Goal: Information Seeking & Learning: Find specific fact

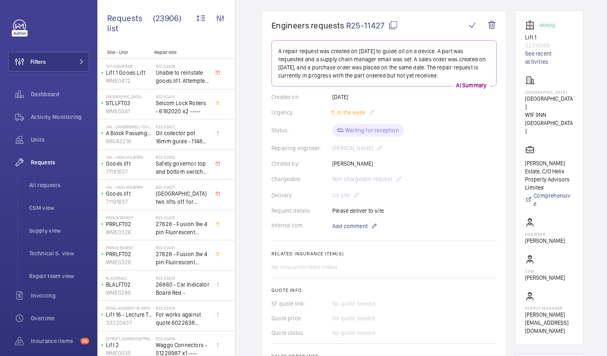
scroll to position [81, 0]
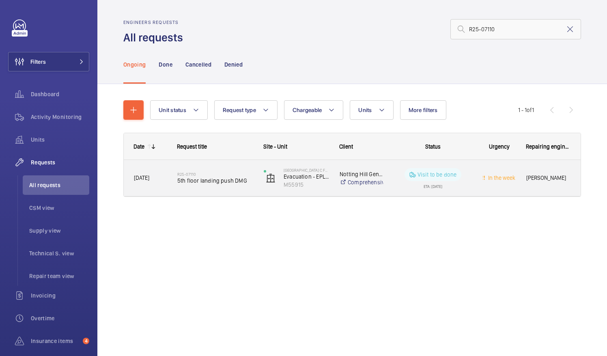
type input "R25-07110"
click at [202, 178] on span "5th floor landing push DMG" at bounding box center [215, 180] width 76 height 8
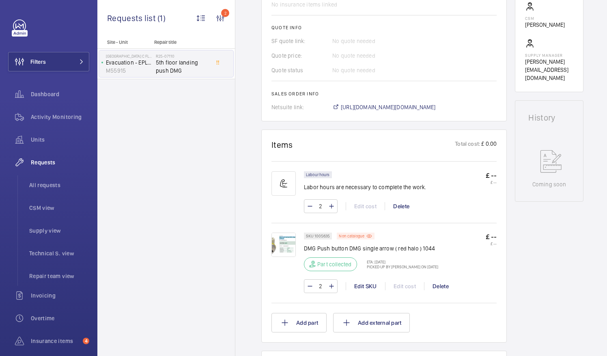
scroll to position [328, 0]
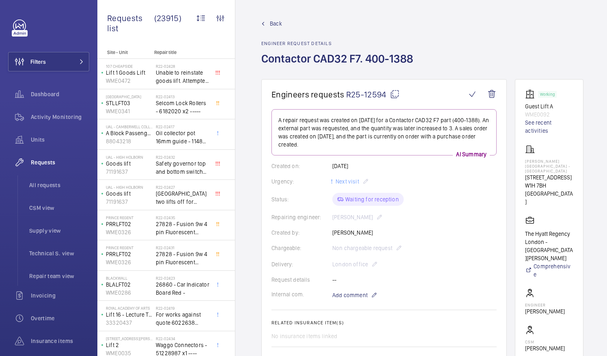
click at [393, 92] on mat-icon at bounding box center [395, 94] width 10 height 10
drag, startPoint x: 534, startPoint y: 160, endPoint x: 572, endPoint y: 161, distance: 38.1
click at [572, 161] on p "Churchill Hotel - The Hyatt Regency London" at bounding box center [549, 166] width 48 height 15
drag, startPoint x: 572, startPoint y: 161, endPoint x: 564, endPoint y: 161, distance: 7.7
copy p "Churchill Hotel"
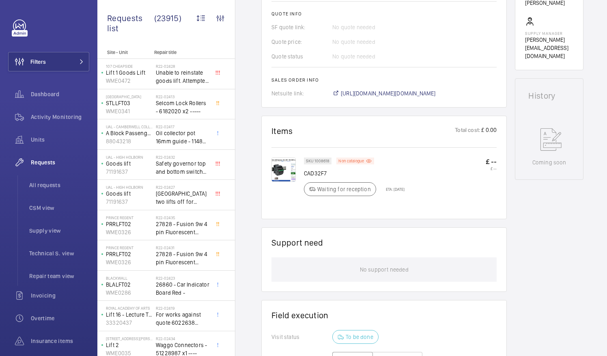
scroll to position [345, 0]
drag, startPoint x: 304, startPoint y: 169, endPoint x: 333, endPoint y: 172, distance: 28.9
click at [333, 172] on p "CAD32F7" at bounding box center [354, 173] width 101 height 8
drag, startPoint x: 333, startPoint y: 172, endPoint x: 320, endPoint y: 171, distance: 12.6
copy p "CAD32F7"
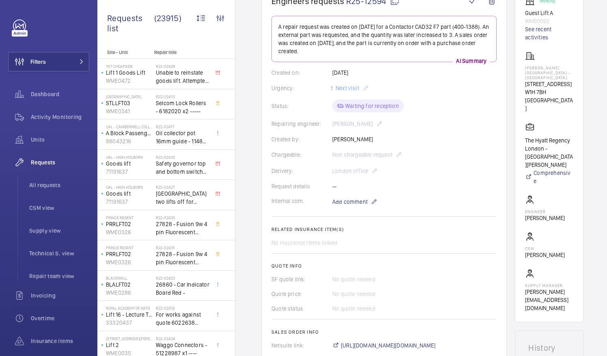
scroll to position [108, 0]
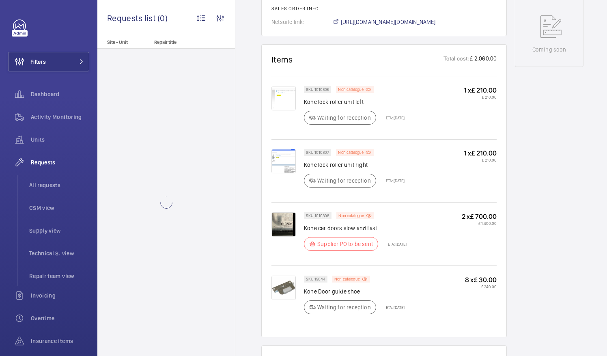
scroll to position [464, 0]
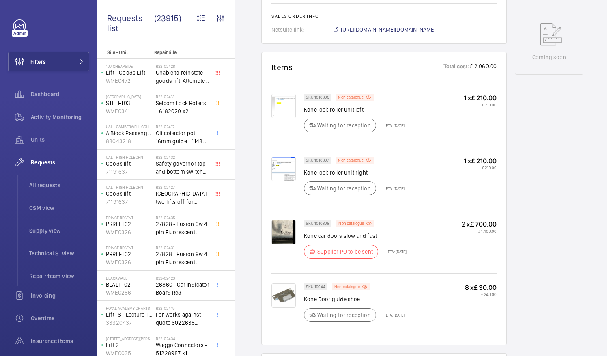
scroll to position [457, 0]
drag, startPoint x: 404, startPoint y: 259, endPoint x: 383, endPoint y: 259, distance: 21.1
click at [383, 254] on p "ETA: 27 Oct 2025" at bounding box center [395, 251] width 24 height 5
drag, startPoint x: 383, startPoint y: 259, endPoint x: 408, endPoint y: 269, distance: 27.0
click at [406, 263] on div "SKU 1010308 Non catalogue Kone car doors slow and fast Supplier PO to be sent E…" at bounding box center [355, 241] width 103 height 43
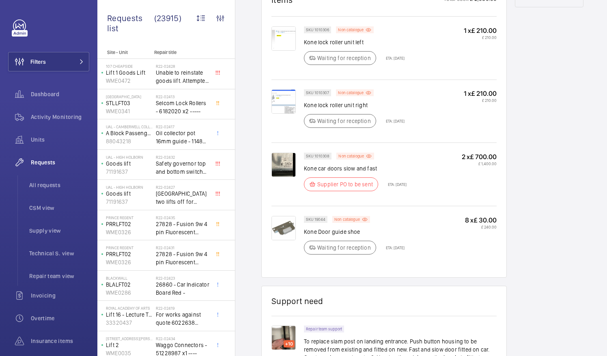
scroll to position [524, 0]
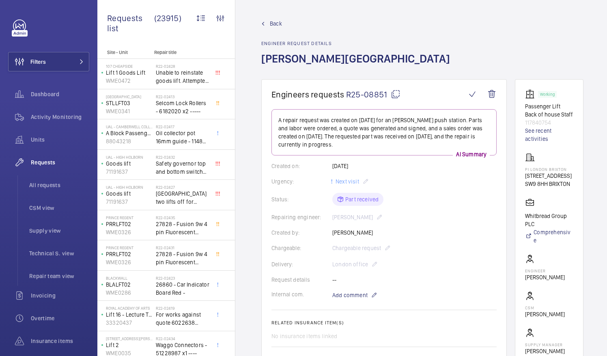
click at [394, 92] on mat-icon at bounding box center [395, 94] width 10 height 10
drag, startPoint x: 534, startPoint y: 176, endPoint x: 577, endPoint y: 179, distance: 42.7
click at [571, 172] on p "PI London Brixton" at bounding box center [548, 169] width 47 height 5
drag, startPoint x: 577, startPoint y: 179, endPoint x: 569, endPoint y: 177, distance: 8.4
copy p "PI London Brixton"
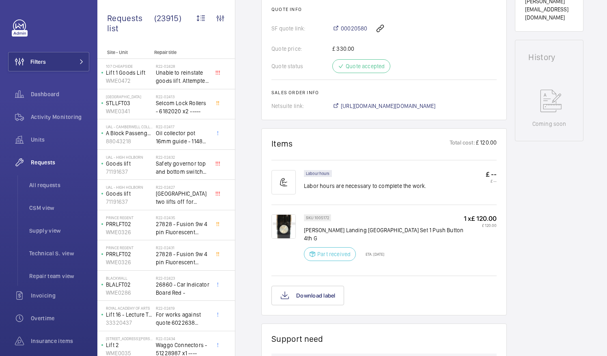
scroll to position [351, 0]
drag, startPoint x: 305, startPoint y: 227, endPoint x: 431, endPoint y: 225, distance: 126.1
click at [431, 225] on p "Orona Landing Push Station Set 1 Push Button 4th G" at bounding box center [384, 233] width 160 height 16
drag, startPoint x: 431, startPoint y: 225, endPoint x: 417, endPoint y: 228, distance: 14.6
copy p "Orona Landing Push Station Set 1 Push Button 4th G"
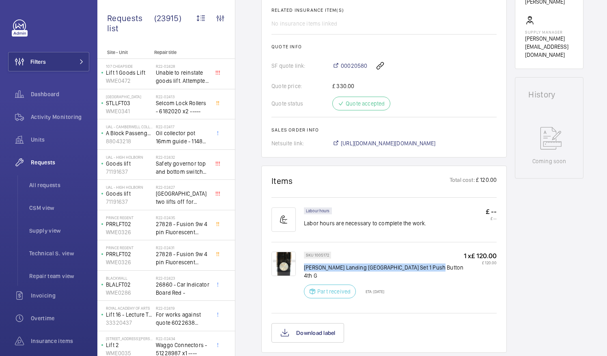
scroll to position [313, 0]
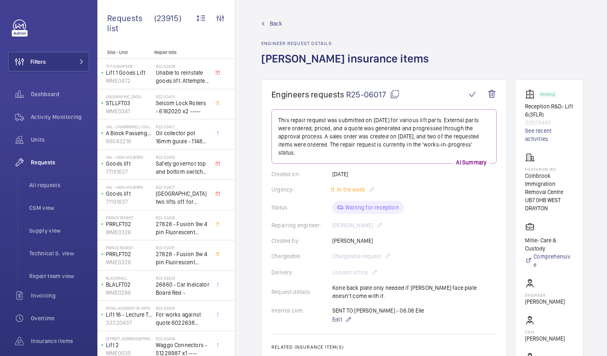
click at [394, 93] on mat-icon at bounding box center [395, 94] width 10 height 10
drag, startPoint x: 534, startPoint y: 168, endPoint x: 570, endPoint y: 167, distance: 35.7
click at [570, 167] on p "Heathrow IRC" at bounding box center [549, 169] width 48 height 5
drag, startPoint x: 570, startPoint y: 167, endPoint x: 553, endPoint y: 169, distance: 17.1
copy p "Heathrow IRC"
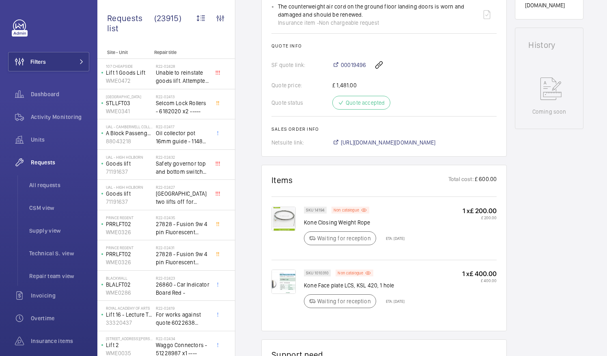
scroll to position [387, 0]
drag, startPoint x: 304, startPoint y: 213, endPoint x: 374, endPoint y: 215, distance: 70.6
click at [374, 217] on p "Kone Closing Weight Rope" at bounding box center [354, 221] width 101 height 8
drag, startPoint x: 374, startPoint y: 215, endPoint x: 360, endPoint y: 212, distance: 14.5
copy p "Kone Closing Weight Rope"
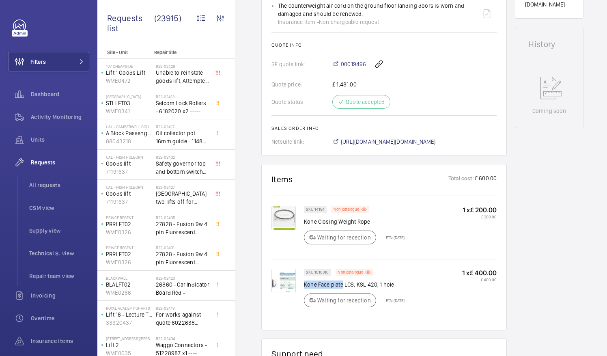
drag, startPoint x: 303, startPoint y: 272, endPoint x: 341, endPoint y: 272, distance: 38.1
click at [341, 280] on p "Kone Face plate LCS, KSL 420, 1 hole" at bounding box center [354, 284] width 101 height 8
drag, startPoint x: 341, startPoint y: 272, endPoint x: 336, endPoint y: 274, distance: 5.5
copy p "Kone Face plate"
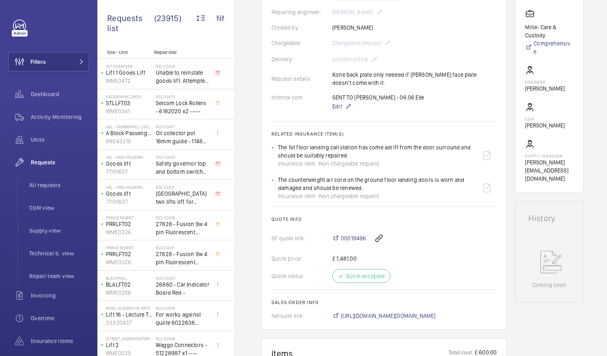
scroll to position [212, 0]
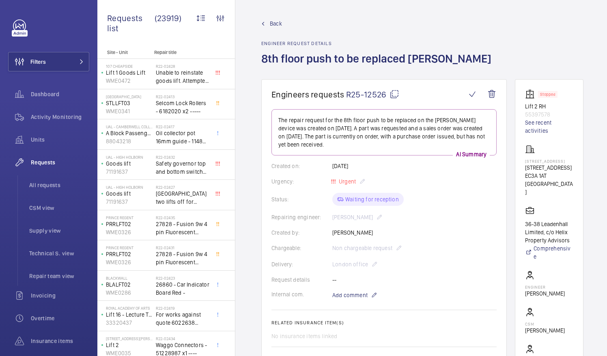
click at [393, 93] on mat-icon at bounding box center [394, 94] width 10 height 10
drag, startPoint x: 534, startPoint y: 171, endPoint x: 583, endPoint y: 175, distance: 49.2
click at [583, 175] on wm-front-card "Stopped Lift 2 RH 55397578 See recent activities 36 Leadenhall Street 36 Leaden…" at bounding box center [549, 238] width 69 height 318
drag, startPoint x: 583, startPoint y: 175, endPoint x: 563, endPoint y: 171, distance: 20.7
copy p "36 Leadenhall St"
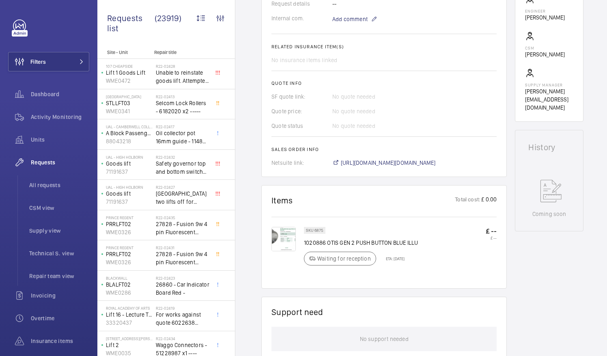
scroll to position [276, 0]
drag, startPoint x: 355, startPoint y: 230, endPoint x: 391, endPoint y: 234, distance: 35.8
click at [391, 238] on p "1020886 OTIS GEN 2 PUSH BUTTON BLUE ILLU" at bounding box center [361, 242] width 114 height 8
drag, startPoint x: 391, startPoint y: 234, endPoint x: 383, endPoint y: 233, distance: 8.1
copy p "PUSH BUTTON"
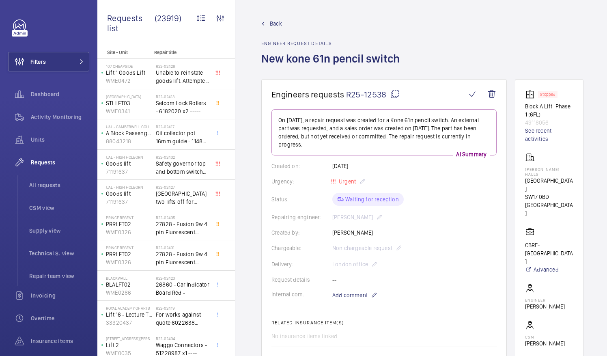
click at [394, 93] on mat-icon at bounding box center [395, 94] width 10 height 10
drag, startPoint x: 534, startPoint y: 167, endPoint x: 566, endPoint y: 168, distance: 32.0
click at [566, 168] on p "Horton Halls" at bounding box center [549, 172] width 48 height 10
drag, startPoint x: 566, startPoint y: 168, endPoint x: 551, endPoint y: 167, distance: 15.5
copy p "Horton Halls"
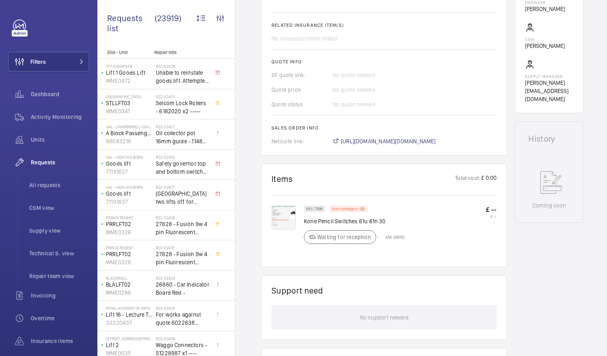
scroll to position [300, 0]
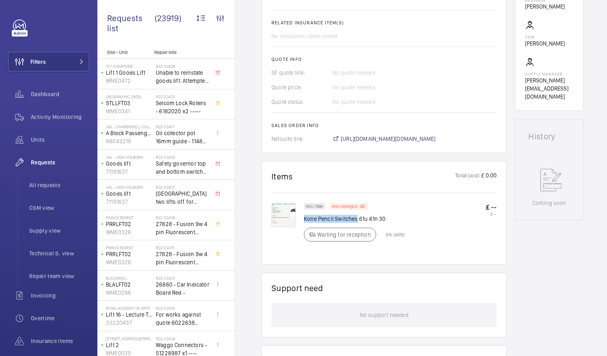
drag, startPoint x: 304, startPoint y: 209, endPoint x: 356, endPoint y: 212, distance: 52.0
click at [356, 214] on p "Kone Pencil Switches 61u 61n 30" at bounding box center [354, 218] width 101 height 8
drag, startPoint x: 356, startPoint y: 212, endPoint x: 349, endPoint y: 211, distance: 7.5
copy p "Kone Pencil Switches"
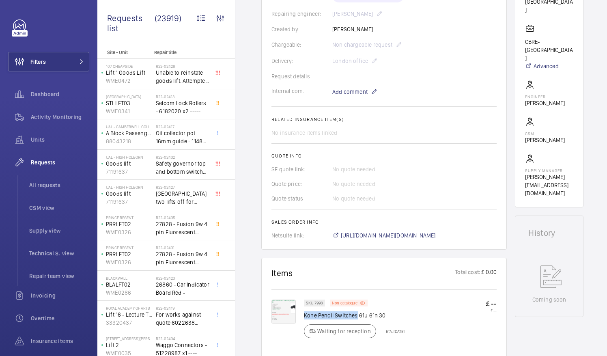
scroll to position [307, 0]
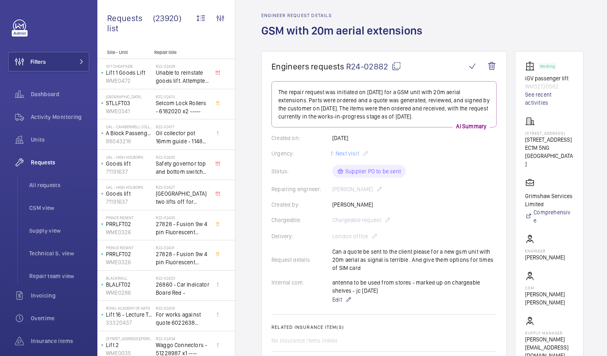
scroll to position [28, 0]
click at [395, 65] on mat-icon at bounding box center [396, 67] width 10 height 10
drag, startPoint x: 534, startPoint y: 142, endPoint x: 577, endPoint y: 147, distance: 42.4
click at [573, 144] on p "57 Clerkenwell Rd" at bounding box center [549, 140] width 48 height 8
drag, startPoint x: 577, startPoint y: 147, endPoint x: 570, endPoint y: 146, distance: 6.2
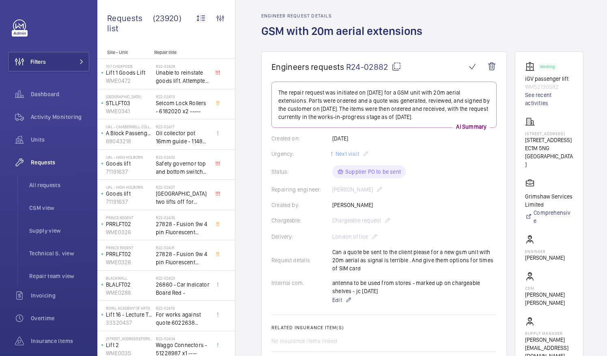
copy p "57 Clerkenwell Rd"
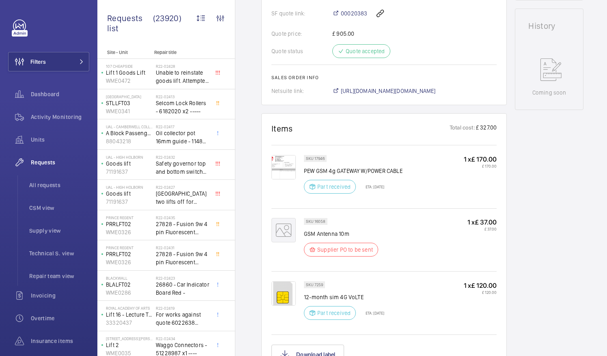
scroll to position [397, 0]
drag, startPoint x: 305, startPoint y: 159, endPoint x: 325, endPoint y: 162, distance: 20.4
click at [325, 167] on p "PEW GSM 4g GATEWAY W/POWER CABLE" at bounding box center [353, 171] width 99 height 8
drag, startPoint x: 325, startPoint y: 162, endPoint x: 398, endPoint y: 166, distance: 72.7
click at [398, 166] on div "SKU 17946 PEW GSM 4g GATEWAY W/POWER CABLE Part received ETA: 22 Sept 2025 1 x …" at bounding box center [383, 180] width 225 height 51
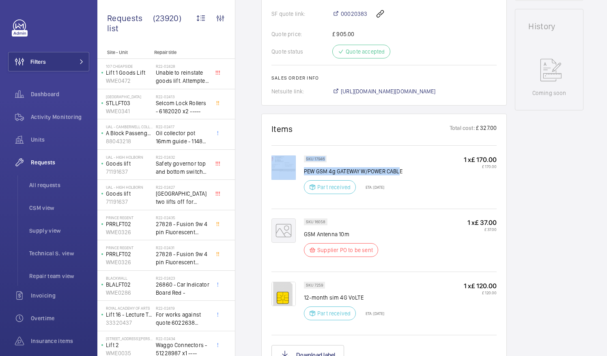
drag, startPoint x: 398, startPoint y: 166, endPoint x: 421, endPoint y: 171, distance: 23.6
click at [421, 171] on div "SKU 17946 PEW GSM 4g GATEWAY W/POWER CABLE Part received ETA: 22 Sept 2025 1 x …" at bounding box center [400, 176] width 193 height 43
click at [413, 163] on div "SKU 17946 PEW GSM 4g GATEWAY W/POWER CABLE Part received ETA: 22 Sept 2025 1 x …" at bounding box center [400, 176] width 193 height 43
click at [404, 162] on div "SKU 17946 PEW GSM 4g GATEWAY W/POWER CABLE Part received ETA: 22 Sept 2025 1 x …" at bounding box center [400, 176] width 193 height 43
drag, startPoint x: 401, startPoint y: 161, endPoint x: 304, endPoint y: 163, distance: 96.9
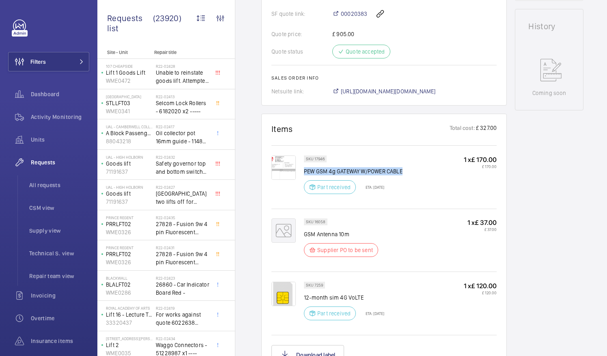
click at [304, 167] on p "PEW GSM 4g GATEWAY W/POWER CABLE" at bounding box center [353, 171] width 99 height 8
drag, startPoint x: 304, startPoint y: 163, endPoint x: 311, endPoint y: 165, distance: 6.8
click at [311, 167] on p "PEW GSM 4g GATEWAY W/POWER CABLE" at bounding box center [353, 171] width 99 height 8
copy p "PEW GSM 4g GATEWAY W/POWER CABLE"
drag, startPoint x: 305, startPoint y: 286, endPoint x: 324, endPoint y: 287, distance: 18.7
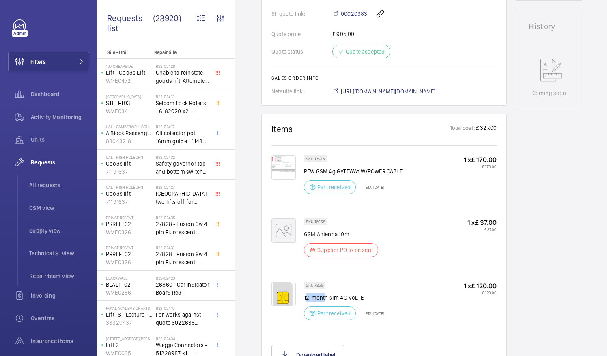
click at [324, 293] on p "12-month sim 4G VoLTE" at bounding box center [344, 297] width 80 height 8
drag, startPoint x: 324, startPoint y: 287, endPoint x: 366, endPoint y: 289, distance: 42.2
click at [366, 293] on p "12-month sim 4G VoLTE" at bounding box center [344, 297] width 80 height 8
click at [361, 293] on p "12-month sim 4G VoLTE" at bounding box center [344, 297] width 80 height 8
click at [359, 293] on p "12-month sim 4G VoLTE" at bounding box center [344, 297] width 80 height 8
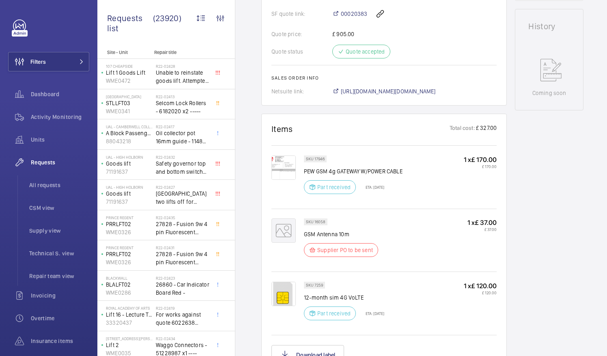
click at [361, 293] on p "12-month sim 4G VoLTE" at bounding box center [344, 297] width 80 height 8
drag, startPoint x: 361, startPoint y: 287, endPoint x: 304, endPoint y: 288, distance: 57.2
click at [304, 293] on p "12-month sim 4G VoLTE" at bounding box center [344, 297] width 80 height 8
drag, startPoint x: 304, startPoint y: 288, endPoint x: 322, endPoint y: 289, distance: 17.5
copy p "12-month sim 4G VoLTE"
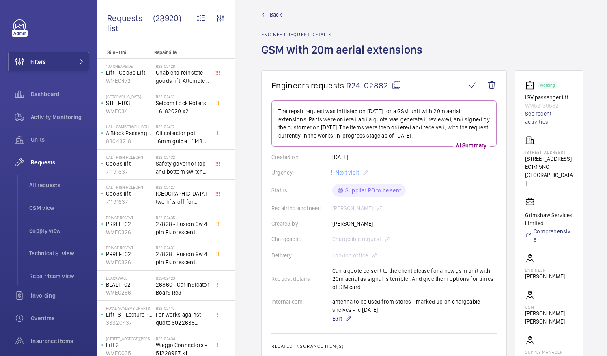
scroll to position [0, 0]
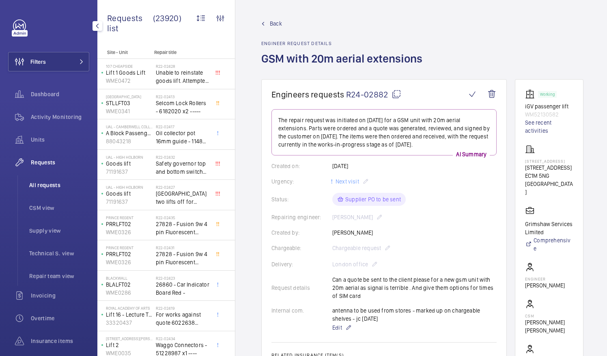
click at [39, 183] on span "All requests" at bounding box center [59, 185] width 60 height 8
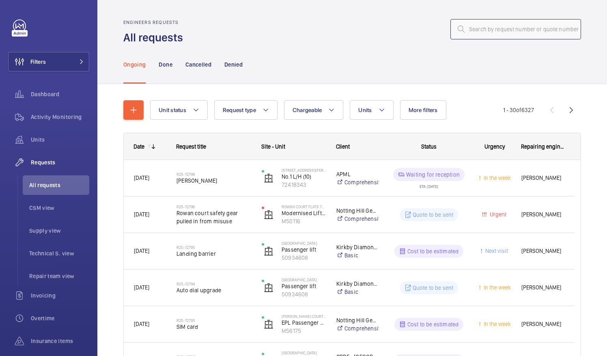
click at [471, 29] on input "text" at bounding box center [515, 29] width 131 height 20
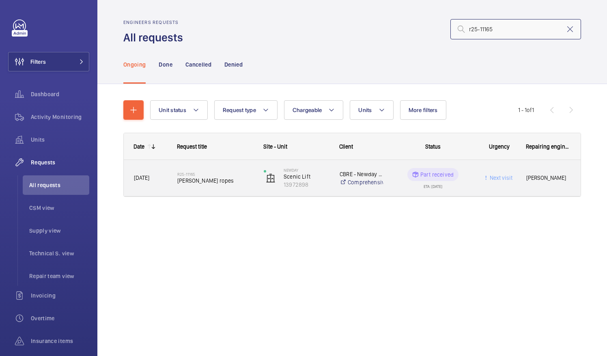
type input "r25-11165"
click at [207, 179] on span "orona ropes" at bounding box center [215, 180] width 76 height 8
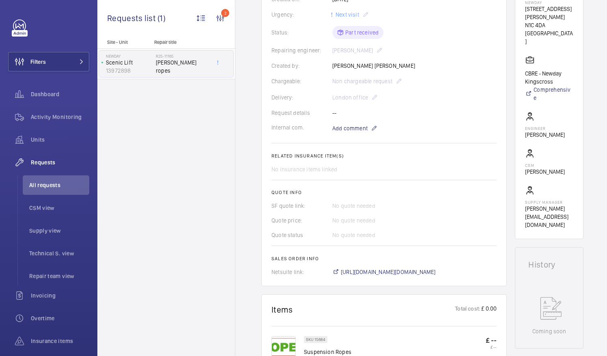
scroll to position [159, 0]
click at [412, 269] on span "https://6461500.app.netsuite.com/app/accounting/transactions/salesord.nl?id=292…" at bounding box center [388, 271] width 95 height 8
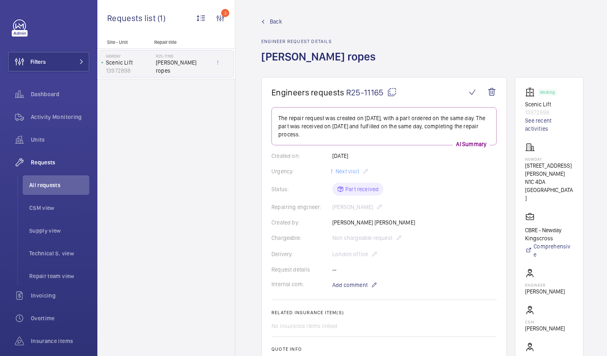
scroll to position [2, 0]
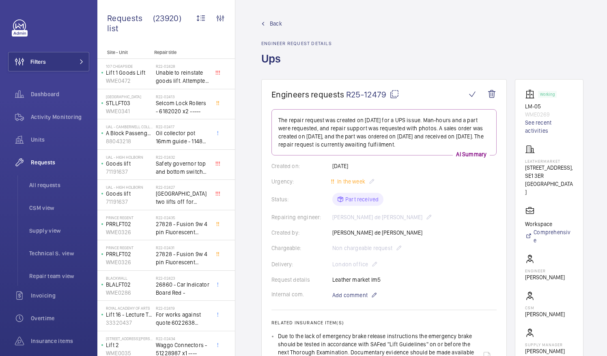
click at [391, 94] on mat-icon at bounding box center [394, 94] width 10 height 10
drag, startPoint x: 534, startPoint y: 159, endPoint x: 568, endPoint y: 161, distance: 34.1
click at [568, 161] on p "Leathermarket" at bounding box center [549, 161] width 48 height 5
drag, startPoint x: 568, startPoint y: 161, endPoint x: 560, endPoint y: 161, distance: 8.5
copy p "Leathermarket"
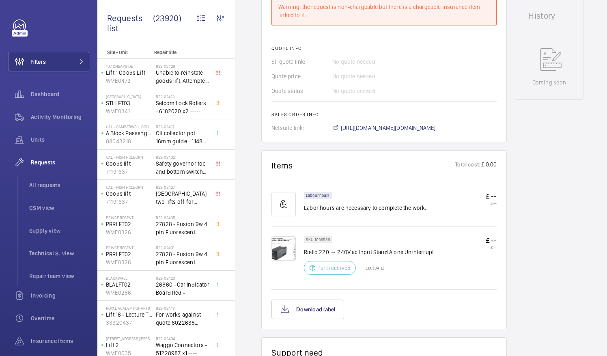
scroll to position [391, 0]
drag, startPoint x: 303, startPoint y: 250, endPoint x: 433, endPoint y: 252, distance: 129.4
click at [433, 252] on div "SKU 1009589 Riello 220 → 240V ac Input Stand Alone Uninterrupt Part received ET…" at bounding box center [400, 257] width 193 height 43
drag, startPoint x: 433, startPoint y: 252, endPoint x: 426, endPoint y: 251, distance: 7.0
copy p "Riello 220 → 240V ac Input Stand Alone Uninterrupt"
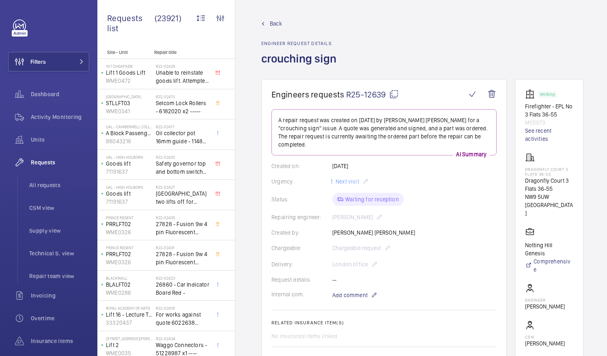
click at [394, 94] on mat-icon at bounding box center [394, 94] width 10 height 10
drag, startPoint x: 534, startPoint y: 167, endPoint x: 578, endPoint y: 172, distance: 44.5
click at [573, 172] on p "Dragonfly Court 3 Flats 36-55" at bounding box center [549, 172] width 48 height 10
drag, startPoint x: 578, startPoint y: 172, endPoint x: 554, endPoint y: 171, distance: 24.3
copy p "Dragonfly Court 3 Flats 36-55"
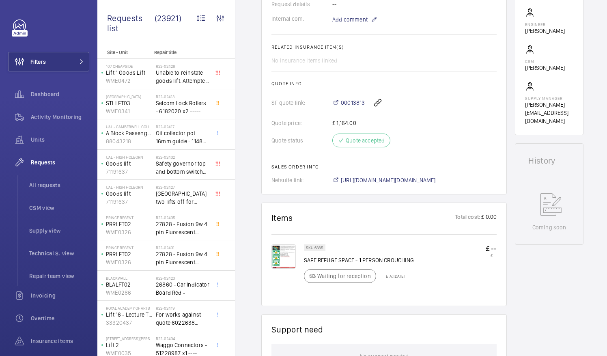
scroll to position [278, 0]
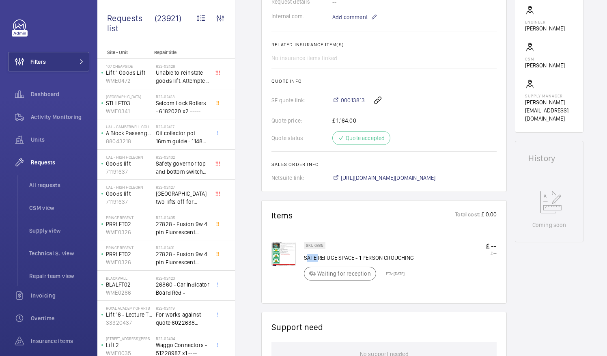
drag, startPoint x: 306, startPoint y: 246, endPoint x: 316, endPoint y: 248, distance: 10.4
click at [316, 253] on p "SAFE REFUGE SPACE - 1 PERSON CROUCHING" at bounding box center [359, 257] width 110 height 8
drag, startPoint x: 316, startPoint y: 248, endPoint x: 302, endPoint y: 247, distance: 13.4
click at [302, 247] on div at bounding box center [287, 263] width 32 height 43
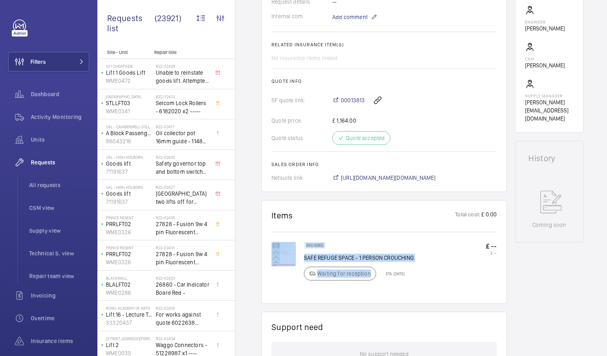
drag, startPoint x: 302, startPoint y: 247, endPoint x: 368, endPoint y: 254, distance: 66.0
click at [368, 254] on div "SKU 6385 SAFE REFUGE SPACE - 1 PERSON CROUCHING Waiting for reception ETA: [DAT…" at bounding box center [383, 267] width 225 height 51
drag, startPoint x: 368, startPoint y: 254, endPoint x: 430, endPoint y: 251, distance: 62.1
click at [430, 251] on div "SKU 6385 SAFE REFUGE SPACE - 1 PERSON CROUCHING Waiting for reception ETA: [DAT…" at bounding box center [400, 263] width 193 height 43
click at [425, 251] on div "SKU 6385 SAFE REFUGE SPACE - 1 PERSON CROUCHING Waiting for reception ETA: [DAT…" at bounding box center [400, 263] width 193 height 43
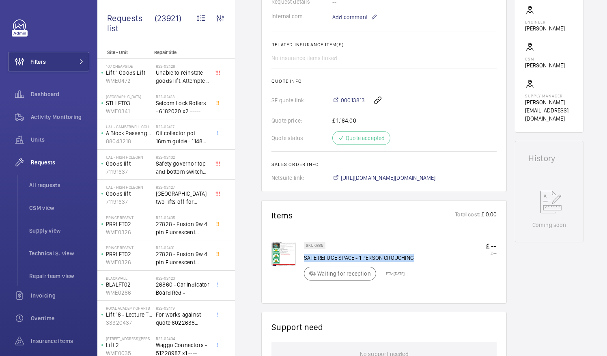
drag, startPoint x: 414, startPoint y: 247, endPoint x: 304, endPoint y: 248, distance: 110.7
click at [304, 253] on p "SAFE REFUGE SPACE - 1 PERSON CROUCHING" at bounding box center [359, 257] width 110 height 8
drag, startPoint x: 304, startPoint y: 248, endPoint x: 310, endPoint y: 249, distance: 6.5
copy p "SAFE REFUGE SPACE - 1 PERSON CROUCHING"
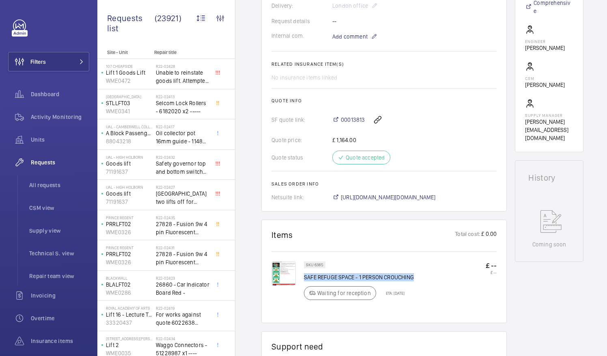
scroll to position [259, 0]
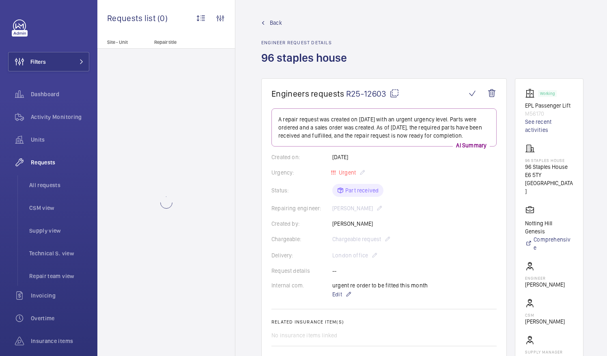
scroll to position [0, 0]
click at [394, 95] on mat-icon at bounding box center [394, 94] width 10 height 10
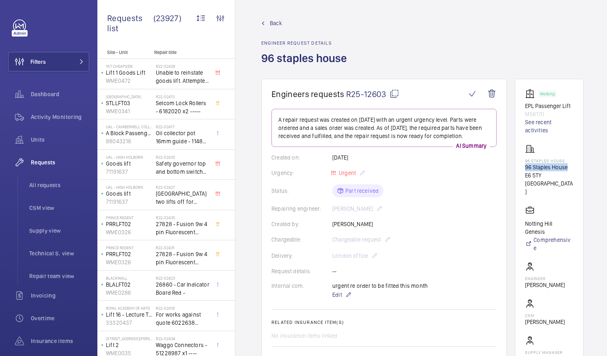
drag, startPoint x: 534, startPoint y: 166, endPoint x: 581, endPoint y: 166, distance: 47.4
click at [581, 166] on wm-front-card "Working EPL Passenger Lift M56170 See recent activities 96 Staples House 96 Sta…" at bounding box center [549, 234] width 69 height 310
drag, startPoint x: 581, startPoint y: 166, endPoint x: 566, endPoint y: 166, distance: 14.6
copy p "96 Staples House"
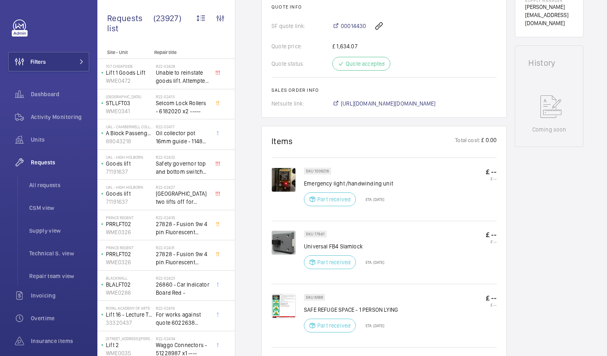
scroll to position [353, 0]
drag, startPoint x: 304, startPoint y: 179, endPoint x: 397, endPoint y: 178, distance: 92.9
click at [397, 178] on div "SKU 1006218 Emergency light /handwinding unit Part received ETA: 25 Sept 2025 £…" at bounding box center [400, 188] width 193 height 43
drag, startPoint x: 397, startPoint y: 178, endPoint x: 382, endPoint y: 182, distance: 15.0
copy p "Emergency light /handwinding unit"
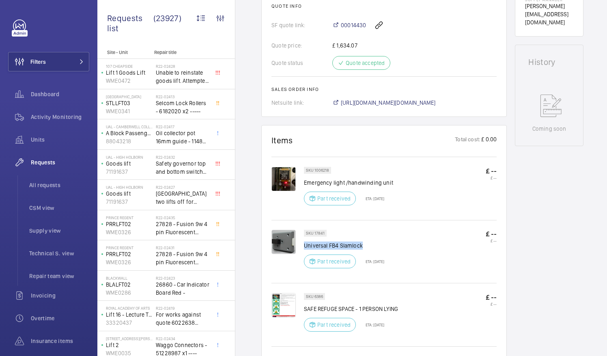
drag, startPoint x: 304, startPoint y: 244, endPoint x: 374, endPoint y: 244, distance: 70.1
click at [374, 244] on p "Universal FB4 Slamlock" at bounding box center [344, 245] width 80 height 8
drag, startPoint x: 374, startPoint y: 244, endPoint x: 348, endPoint y: 245, distance: 25.6
copy p "Universal FB4 Slamlock"
drag, startPoint x: 304, startPoint y: 306, endPoint x: 397, endPoint y: 307, distance: 93.7
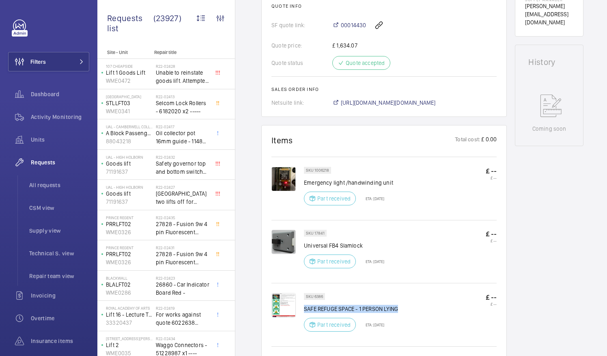
click at [397, 307] on p "SAFE REFUGE SPACE - 1 PERSON LYING" at bounding box center [351, 308] width 94 height 8
drag, startPoint x: 397, startPoint y: 307, endPoint x: 389, endPoint y: 307, distance: 8.1
copy p "SAFE REFUGE SPACE - 1 PERSON LYING"
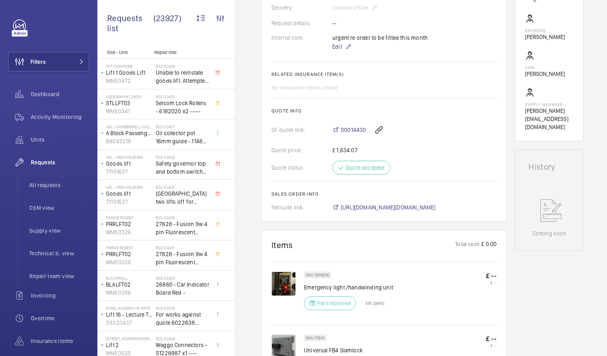
scroll to position [245, 0]
